Goal: Register for event/course

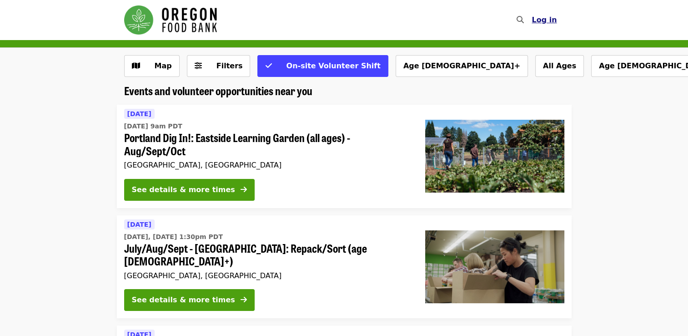
click at [543, 20] on span "Log in" at bounding box center [544, 19] width 25 height 9
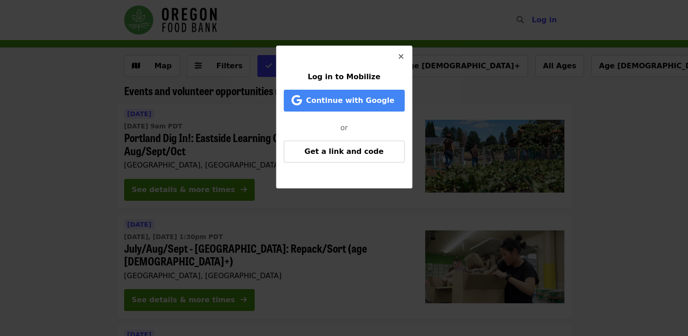
click at [400, 56] on icon "times icon" at bounding box center [400, 56] width 5 height 9
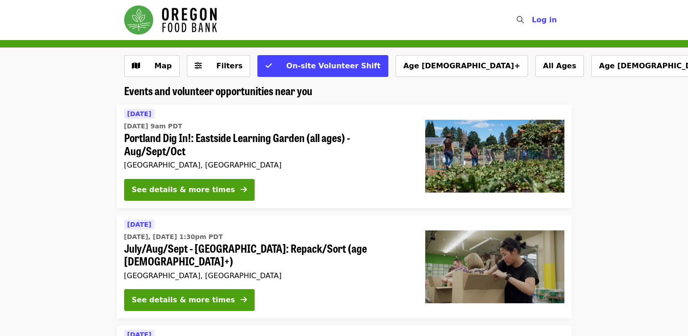
click at [467, 15] on nav "Skip to content ​ Log in" at bounding box center [344, 20] width 455 height 40
click at [542, 22] on span "Log in" at bounding box center [544, 19] width 25 height 9
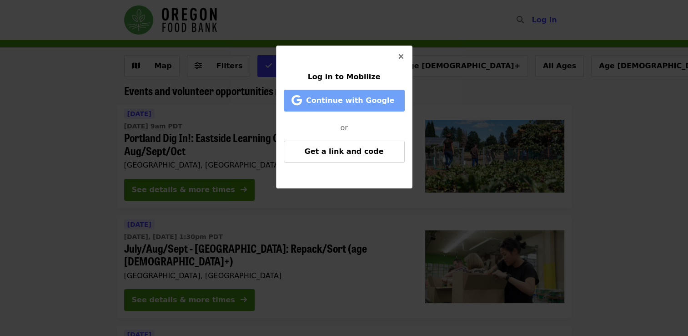
click at [372, 96] on span "Continue with Google" at bounding box center [350, 100] width 88 height 9
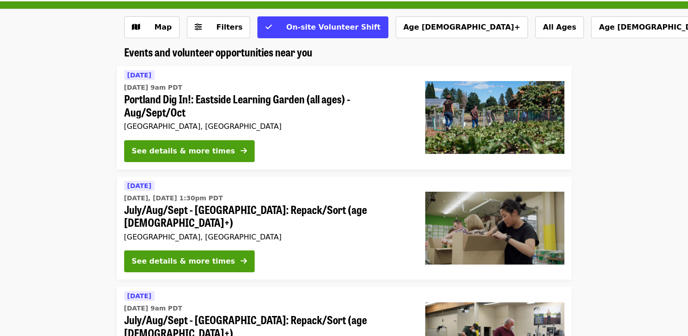
scroll to position [43, 0]
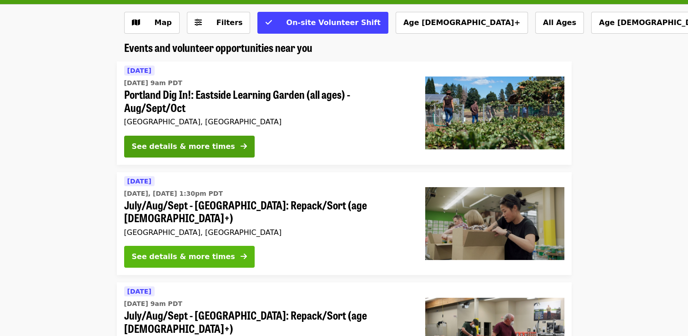
click at [211, 251] on div "See details & more times" at bounding box center [183, 256] width 103 height 11
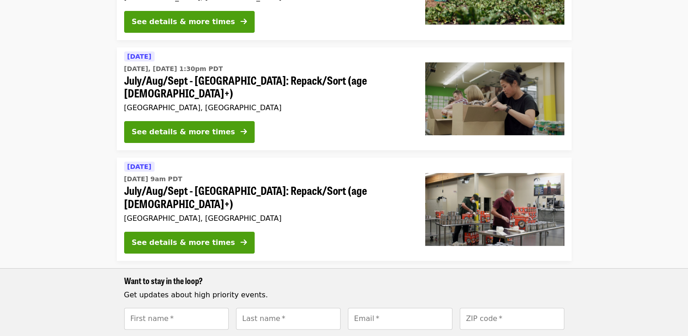
scroll to position [169, 0]
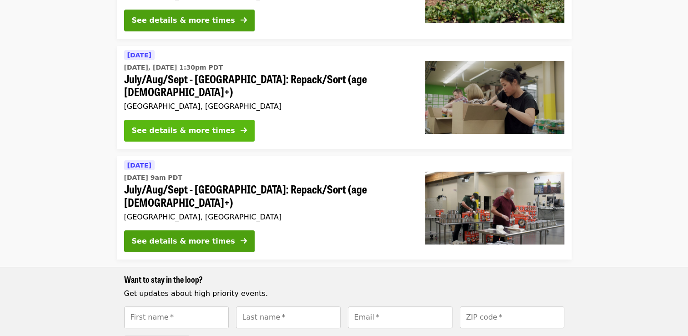
click at [157, 125] on div "See details & more times" at bounding box center [183, 130] width 103 height 11
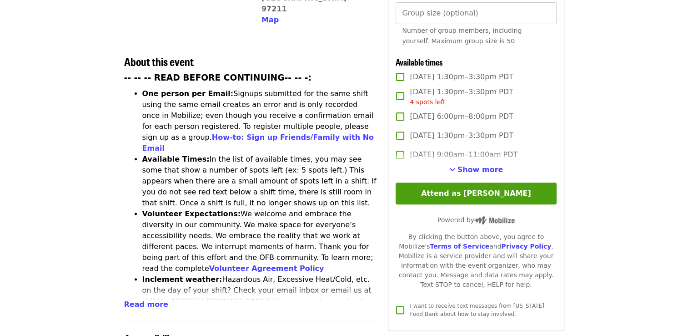
scroll to position [332, 0]
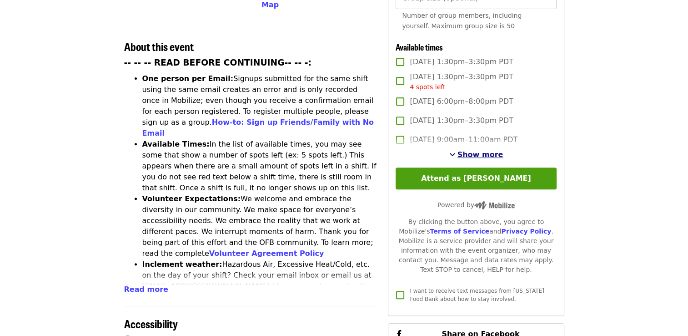
click at [483, 155] on span "Show more" at bounding box center [480, 154] width 46 height 9
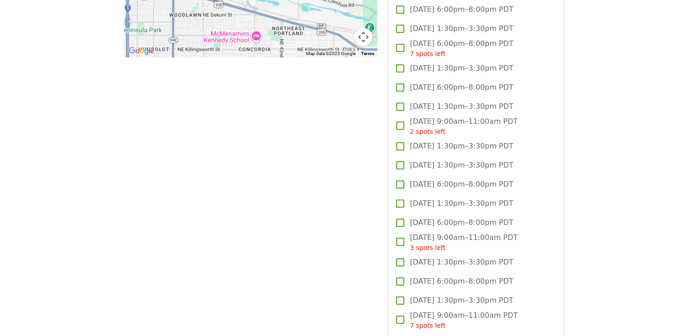
scroll to position [0, 0]
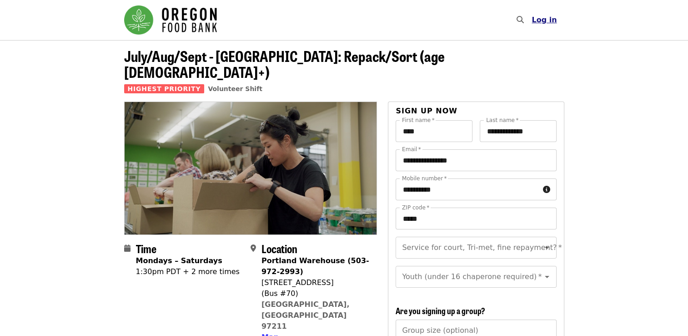
click at [552, 22] on span "Log in" at bounding box center [544, 19] width 25 height 9
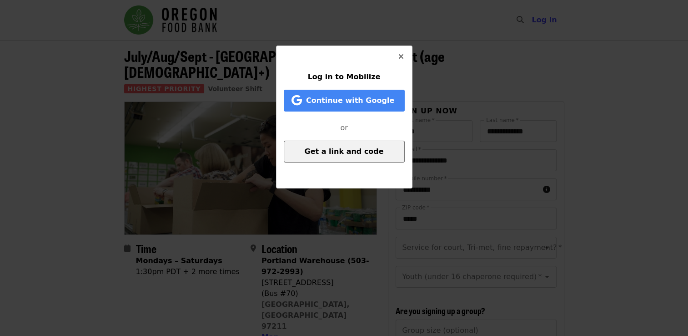
click at [346, 162] on button "Get a link and code" at bounding box center [344, 151] width 121 height 22
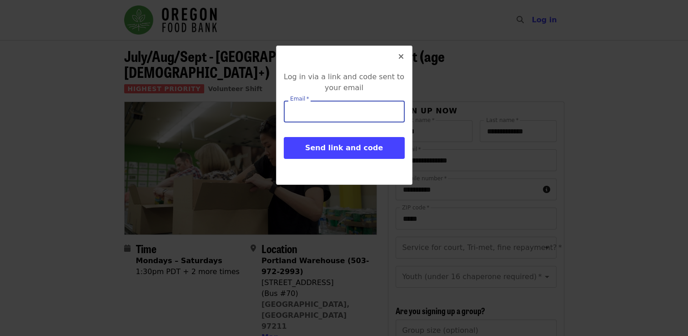
click at [329, 117] on input "Email   *" at bounding box center [344, 111] width 121 height 22
type input "**********"
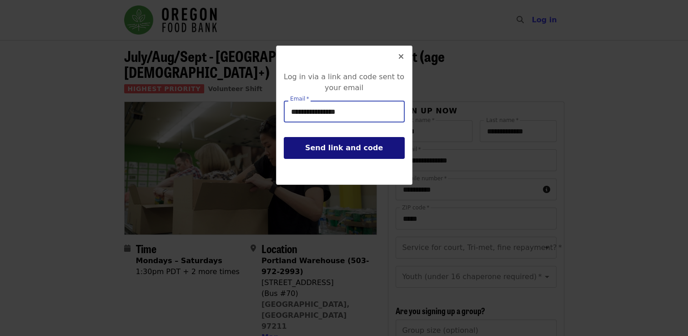
click at [331, 148] on span "Send link and code" at bounding box center [344, 147] width 78 height 9
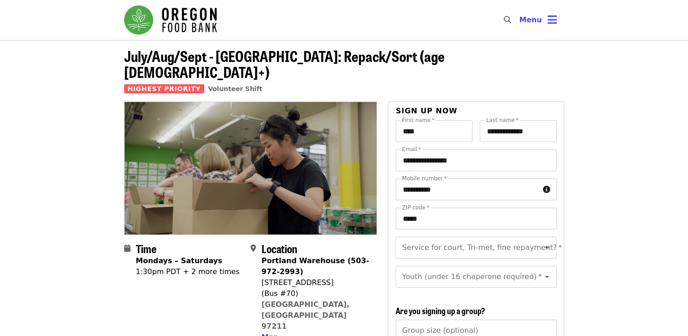
click at [509, 21] on icon "search icon" at bounding box center [507, 19] width 7 height 9
type input "**********"
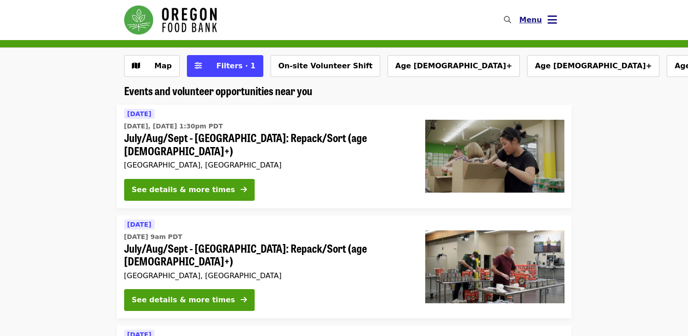
click at [538, 21] on span "Menu" at bounding box center [530, 19] width 23 height 9
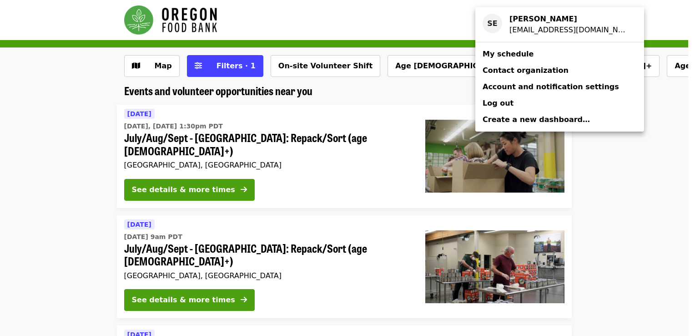
click at [515, 54] on span "My schedule" at bounding box center [507, 54] width 51 height 9
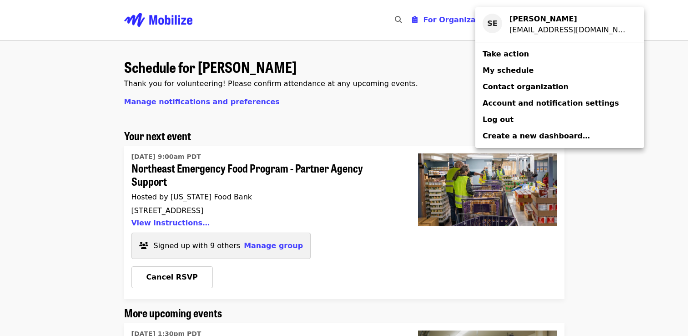
click at [414, 115] on div "Account menu" at bounding box center [347, 168] width 695 height 336
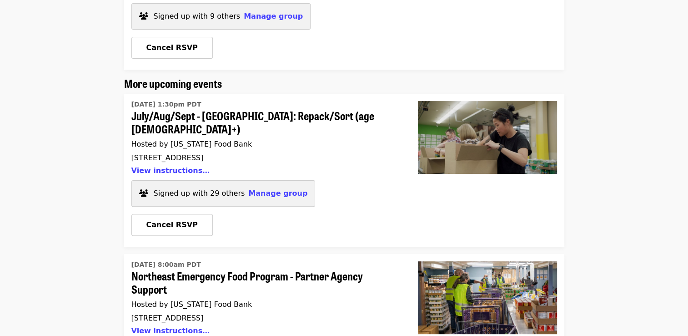
scroll to position [232, 0]
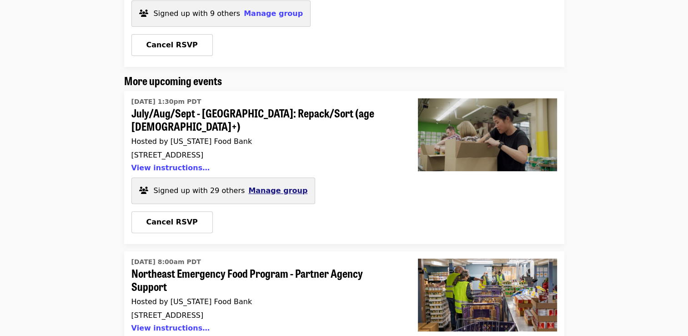
click at [261, 186] on span "Manage group" at bounding box center [277, 190] width 59 height 9
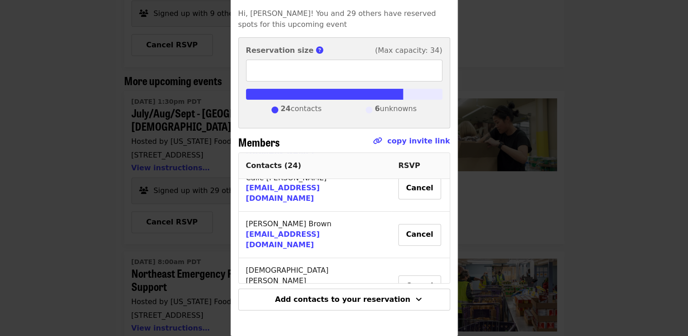
scroll to position [255, 0]
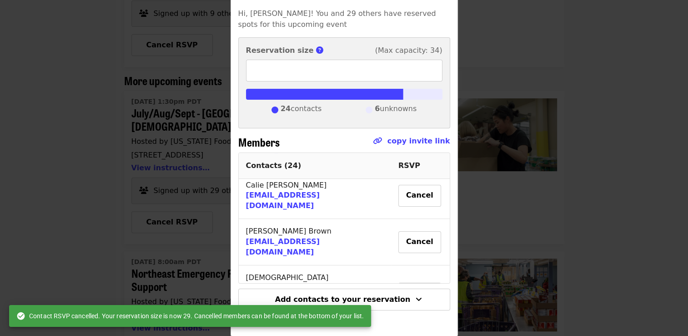
type input "**"
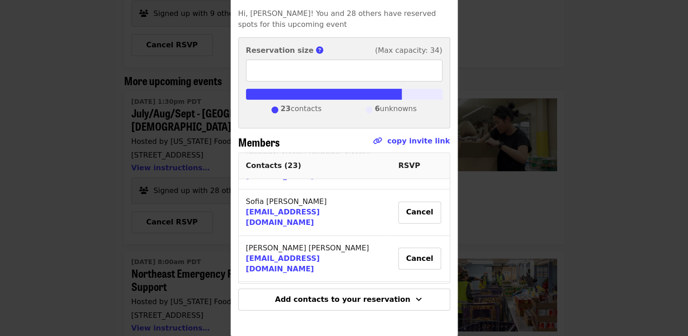
scroll to position [891, 0]
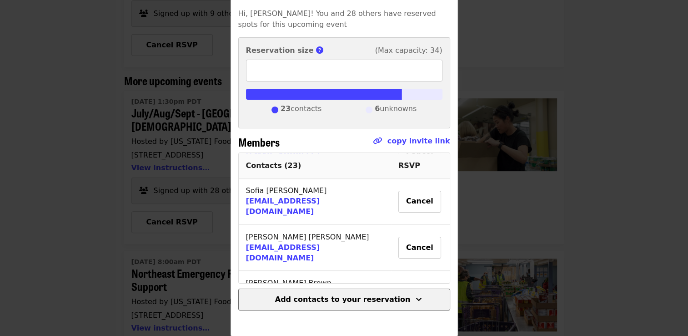
click at [359, 298] on span "Add contacts to your reservation" at bounding box center [342, 299] width 135 height 9
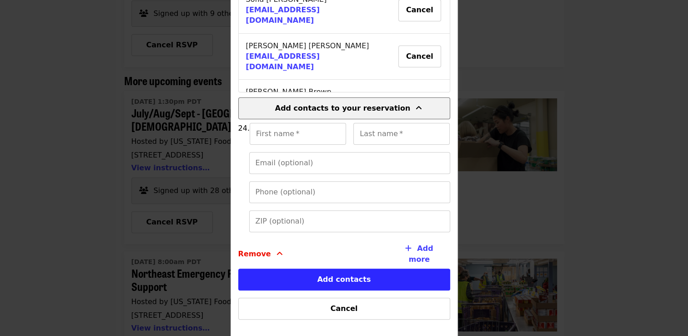
scroll to position [287, 0]
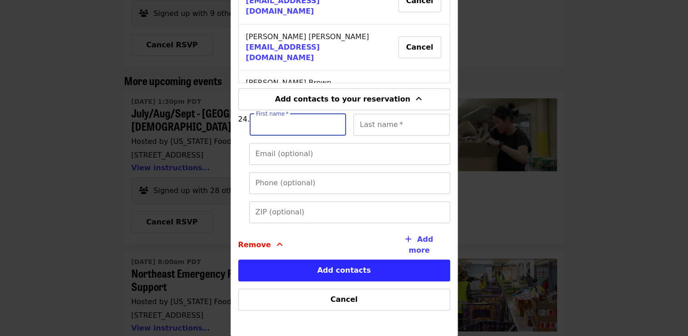
click at [306, 121] on input "First name   *" at bounding box center [298, 125] width 96 height 22
type input "****"
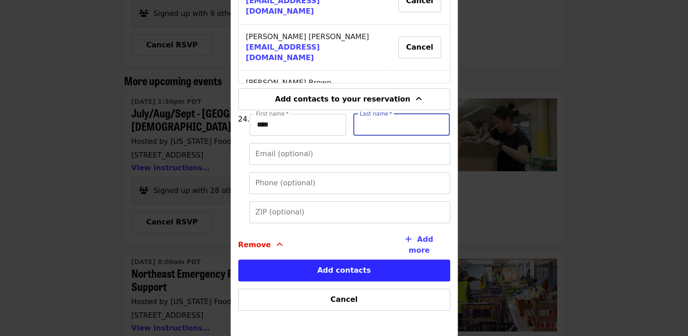
click at [362, 130] on input "Last name   *" at bounding box center [401, 125] width 96 height 22
type input "*****"
click at [340, 152] on input "Email (optional)" at bounding box center [349, 154] width 201 height 22
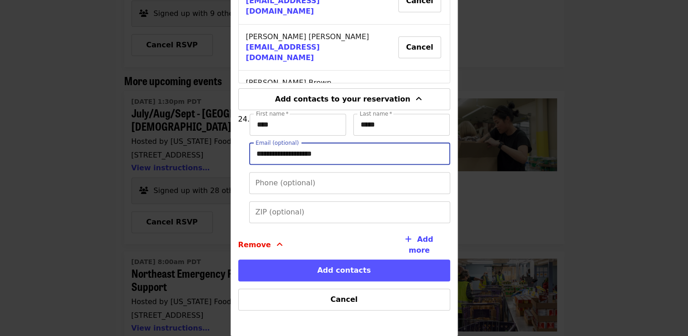
type input "**********"
click at [385, 267] on button "Add contacts" at bounding box center [344, 270] width 212 height 22
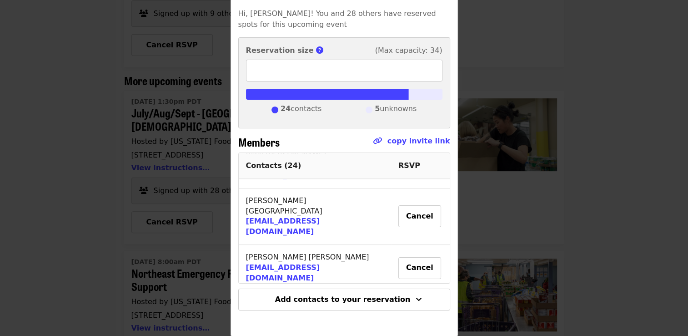
scroll to position [825, 0]
click at [577, 47] on div "Group details Hi, Sara! You and 28 others have reserved spots for this upcoming…" at bounding box center [344, 168] width 688 height 336
click at [24, 35] on div "Group details Hi, Sara! You and 28 others have reserved spots for this upcoming…" at bounding box center [344, 168] width 688 height 336
